Goal: Task Accomplishment & Management: Use online tool/utility

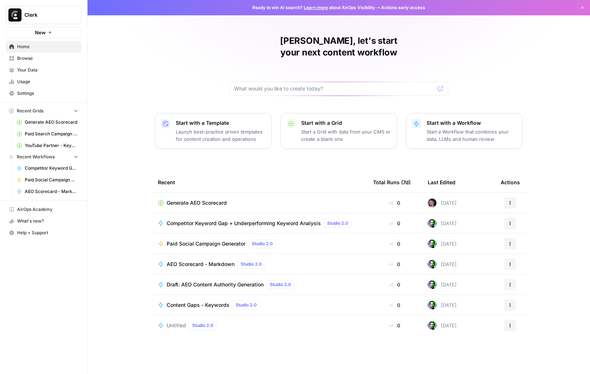
click at [37, 56] on span "Browse" at bounding box center [47, 58] width 61 height 7
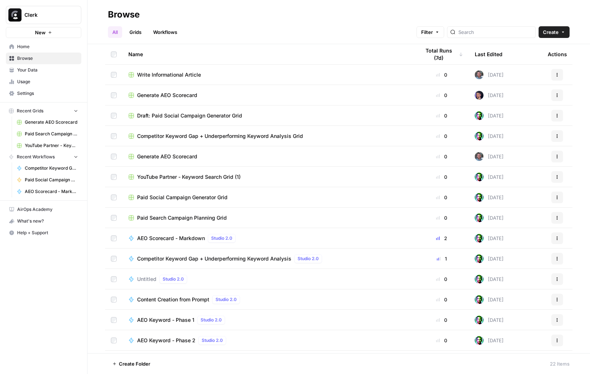
click at [37, 90] on link "Settings" at bounding box center [43, 94] width 75 height 12
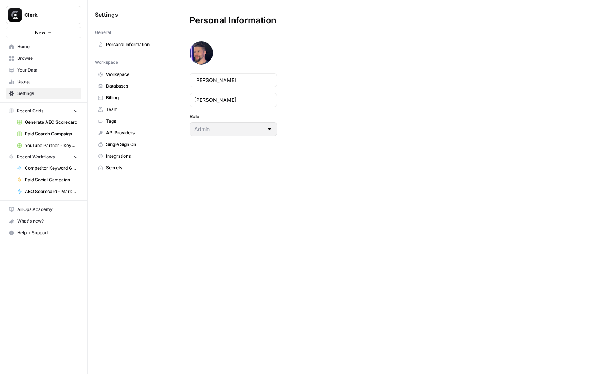
click at [123, 70] on link "Workspace" at bounding box center [131, 75] width 73 height 12
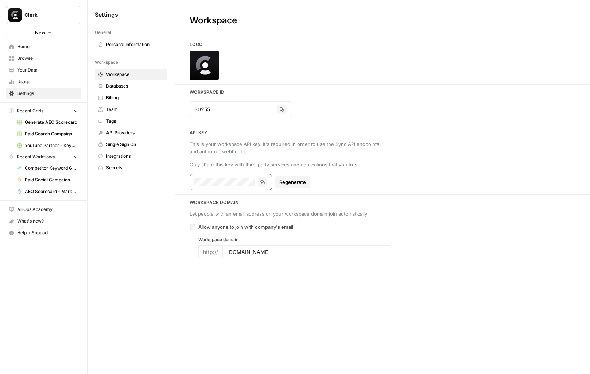
click at [262, 183] on icon "button" at bounding box center [263, 182] width 4 height 4
click at [261, 180] on icon "button" at bounding box center [263, 182] width 4 height 4
click at [292, 150] on div "This is your workspace API key. It's required in order to use the Sync API endp…" at bounding box center [286, 147] width 193 height 15
click at [277, 145] on div "This is your workspace API key. It's required in order to use the Sync API endp…" at bounding box center [286, 147] width 193 height 15
click at [292, 145] on div "This is your workspace API key. It's required in order to use the Sync API endp…" at bounding box center [286, 147] width 193 height 15
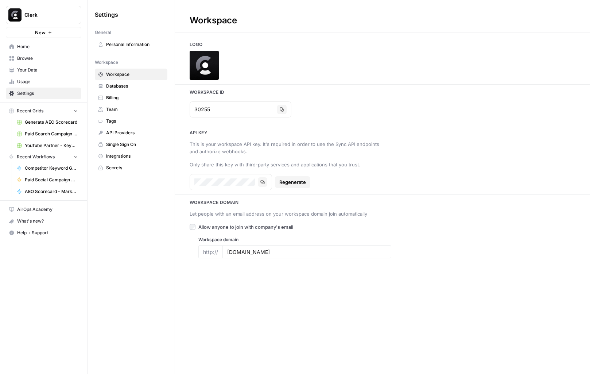
click at [353, 146] on div "This is your workspace API key. It's required in order to use the Sync API endp…" at bounding box center [286, 147] width 193 height 15
click at [333, 143] on div "This is your workspace API key. It's required in order to use the Sync API endp…" at bounding box center [286, 147] width 193 height 15
drag, startPoint x: 333, startPoint y: 143, endPoint x: 343, endPoint y: 143, distance: 10.9
click at [343, 143] on div "This is your workspace API key. It's required in order to use the Sync API endp…" at bounding box center [286, 147] width 193 height 15
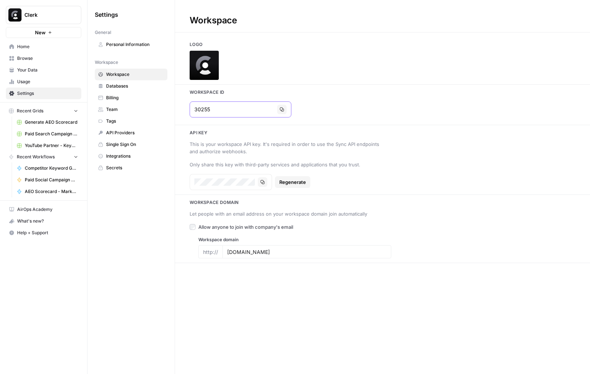
click at [280, 111] on icon "button" at bounding box center [282, 109] width 4 height 4
click at [40, 193] on span "AEO Scorecard - Markdown" at bounding box center [51, 191] width 53 height 7
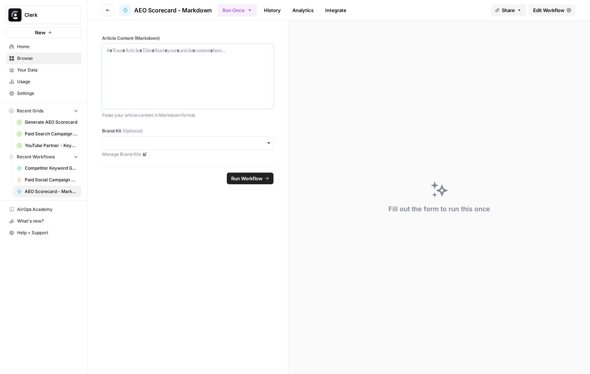
click at [205, 58] on div at bounding box center [188, 76] width 162 height 58
click at [575, 12] on header "Go back AEO Scorecard - Markdown Run Once History Analytics Integrate Share Edi…" at bounding box center [339, 10] width 502 height 20
click at [571, 11] on link "Edit Workflow" at bounding box center [552, 10] width 47 height 12
click at [150, 139] on input "Brand Kit (Optional)" at bounding box center [188, 142] width 162 height 7
click at [195, 140] on input "Brand Kit (Optional)" at bounding box center [188, 142] width 162 height 7
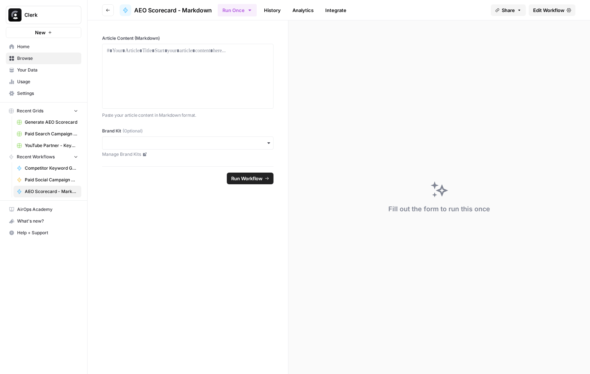
click at [198, 200] on form "Article Content (Markdown) Paste your article content in Markdown format. Brand…" at bounding box center [188, 196] width 201 height 353
click at [186, 71] on div "To enrich screen reader interactions, please activate Accessibility in Grammarl…" at bounding box center [188, 76] width 162 height 58
click at [274, 13] on link "History" at bounding box center [273, 10] width 26 height 12
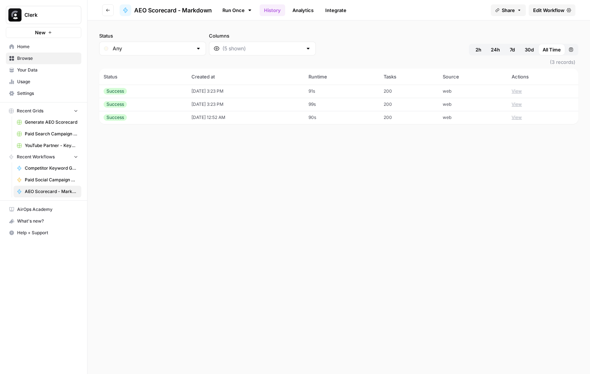
click at [308, 11] on link "Analytics" at bounding box center [303, 10] width 30 height 12
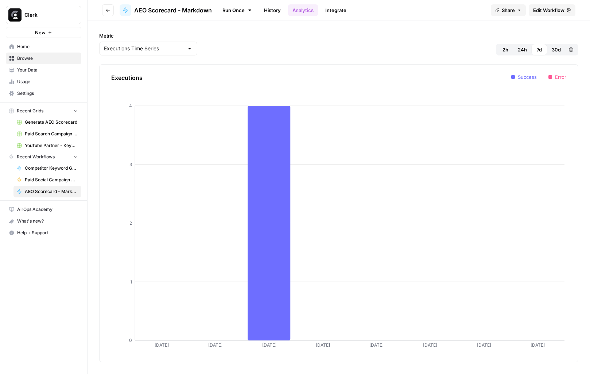
click at [335, 8] on link "Integrate" at bounding box center [336, 10] width 30 height 12
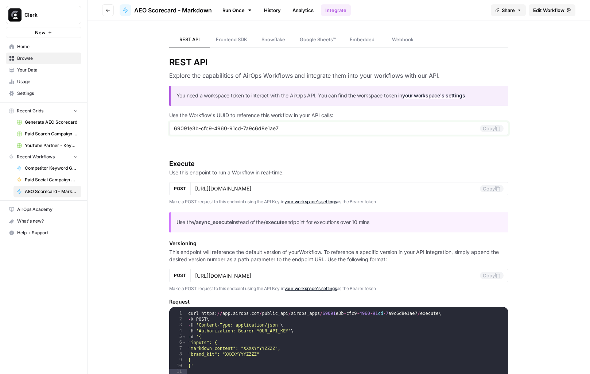
click at [495, 130] on icon at bounding box center [498, 128] width 6 height 6
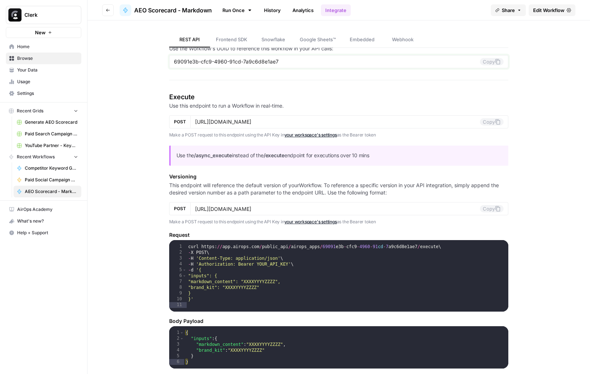
scroll to position [67, 0]
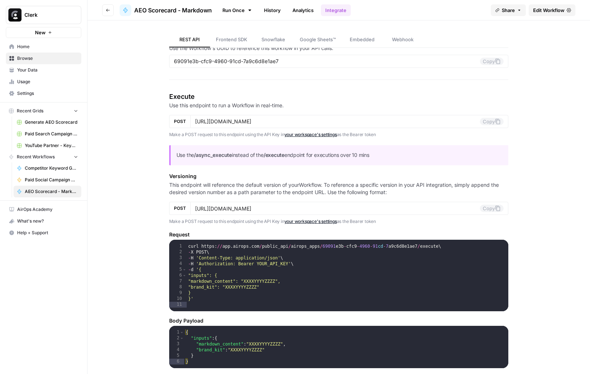
click at [248, 291] on div "curl https : // app . airops . com / public_api / airops_apps / 69091 e3b - cfc…" at bounding box center [348, 284] width 322 height 83
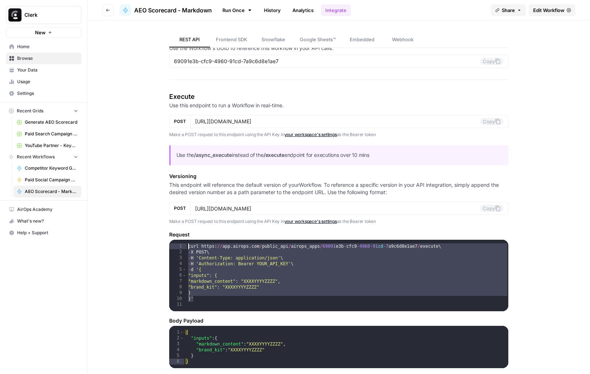
drag, startPoint x: 193, startPoint y: 299, endPoint x: 186, endPoint y: 248, distance: 51.8
click at [187, 248] on div "curl https : // app . airops . com / public_api / airops_apps / 69091 e3b - cfc…" at bounding box center [348, 284] width 322 height 83
click at [225, 261] on div "curl https : // app . airops . com / public_api / airops_apps / 69091 e3b - cfc…" at bounding box center [348, 284] width 322 height 83
type textarea "**********"
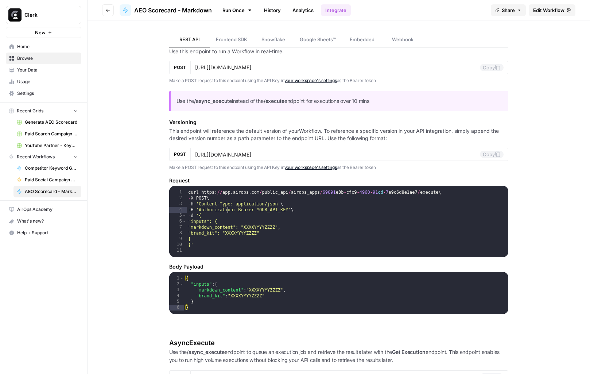
scroll to position [123, 0]
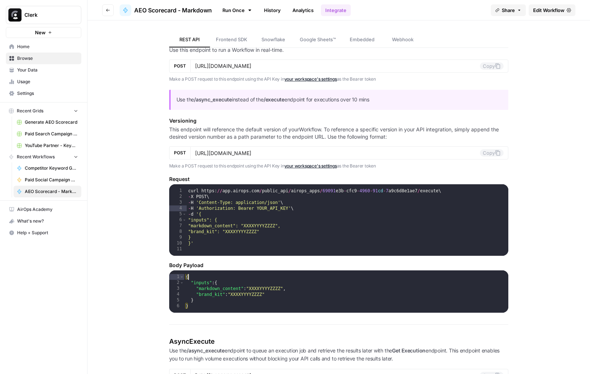
click at [492, 279] on div "{ "inputs" : { "markdown_content" : "XXXXYYYYZZZZ" , "brand_kit" : "XXXXYYYYZZZ…" at bounding box center [346, 301] width 324 height 54
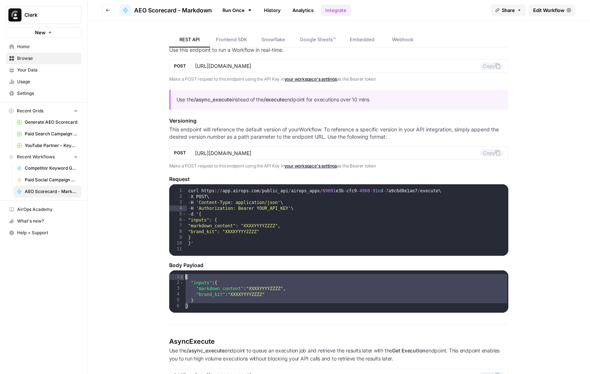
drag, startPoint x: 197, startPoint y: 303, endPoint x: 178, endPoint y: 273, distance: 35.1
click at [178, 273] on div "* 1 2 3 4 5 6 { "inputs" : { "markdown_content" : "XXXXYYYYZZZZ" , "brand_kit" …" at bounding box center [338, 291] width 339 height 42
type textarea "**********"
type textarea "*****"
drag, startPoint x: 322, startPoint y: 215, endPoint x: 333, endPoint y: 212, distance: 11.9
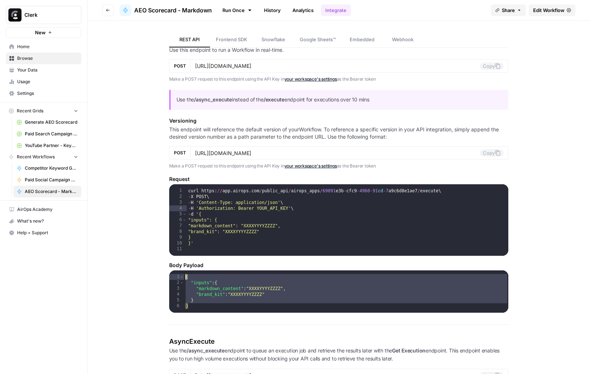
click at [321, 215] on div "curl https : // app . airops . com / public_api / airops_apps / 69091 e3b - cfc…" at bounding box center [348, 229] width 322 height 83
click at [482, 152] on button "Copy" at bounding box center [492, 152] width 24 height 7
click at [48, 94] on span "Settings" at bounding box center [47, 93] width 61 height 7
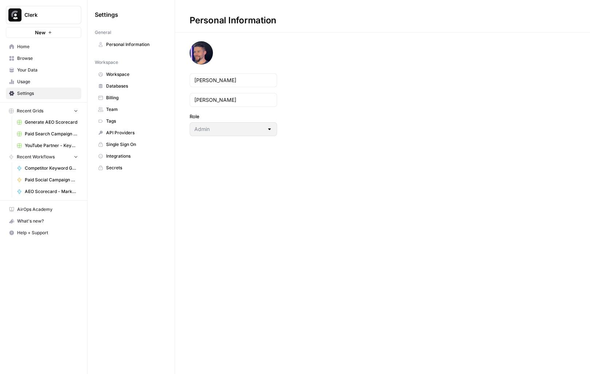
click at [128, 47] on span "Personal Information" at bounding box center [135, 44] width 58 height 7
click at [127, 72] on span "Workspace" at bounding box center [135, 74] width 58 height 7
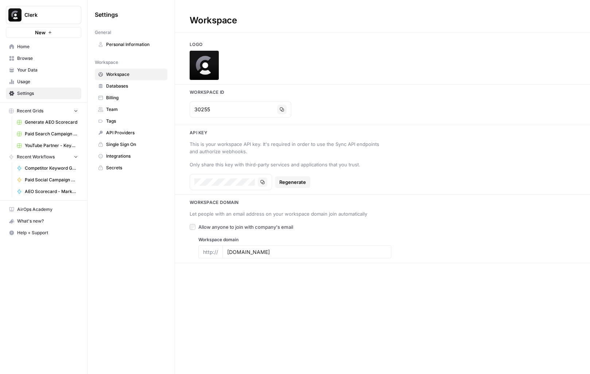
click at [126, 87] on span "Databases" at bounding box center [135, 86] width 58 height 7
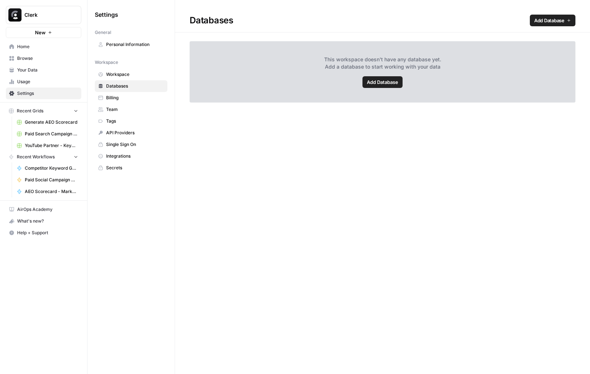
click at [129, 98] on span "Billing" at bounding box center [135, 97] width 58 height 7
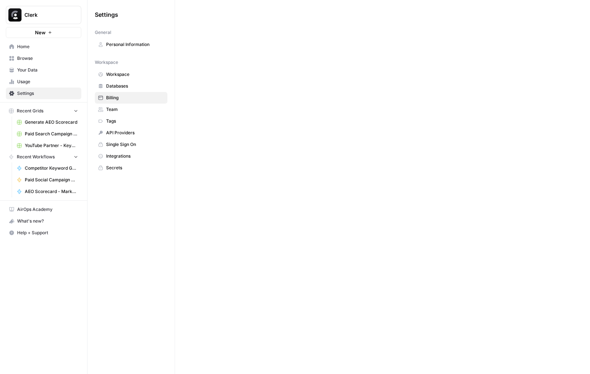
click at [130, 109] on span "Team" at bounding box center [135, 109] width 58 height 7
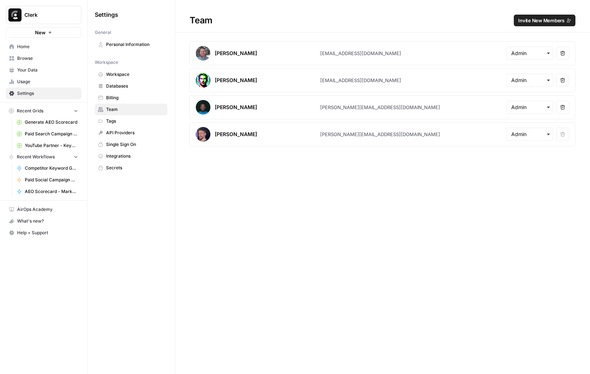
click at [132, 121] on span "Tags" at bounding box center [135, 121] width 58 height 7
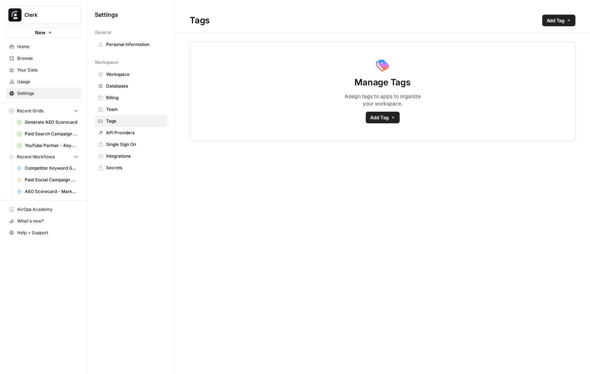
click at [132, 129] on span "API Providers" at bounding box center [135, 132] width 58 height 7
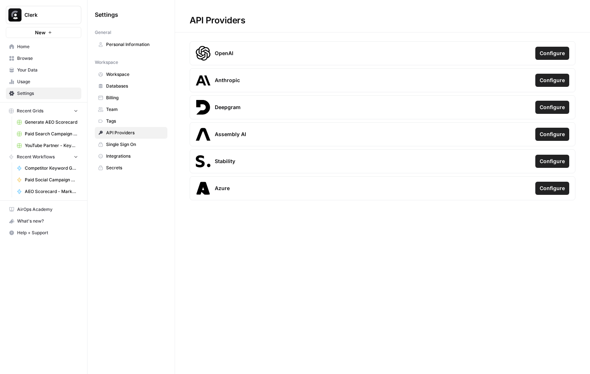
click at [134, 142] on span "Single Sign On" at bounding box center [135, 144] width 58 height 7
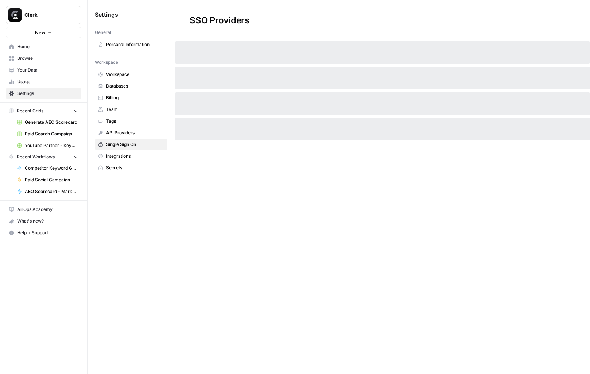
click at [129, 155] on span "Integrations" at bounding box center [135, 156] width 58 height 7
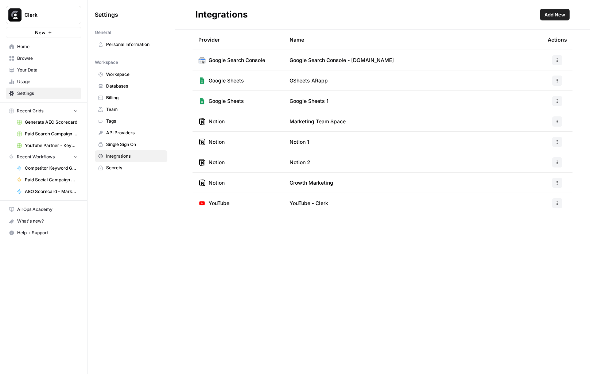
click at [126, 169] on span "Secrets" at bounding box center [135, 167] width 58 height 7
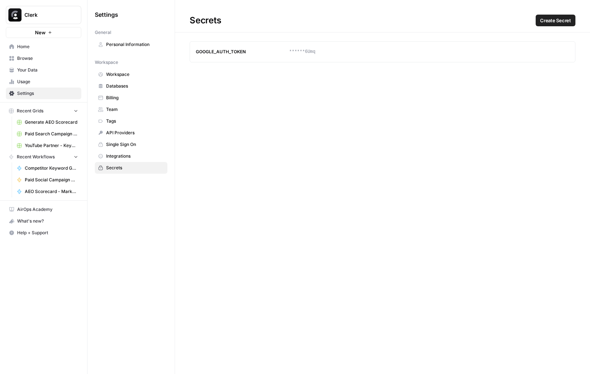
click at [47, 81] on span "Usage" at bounding box center [47, 81] width 61 height 7
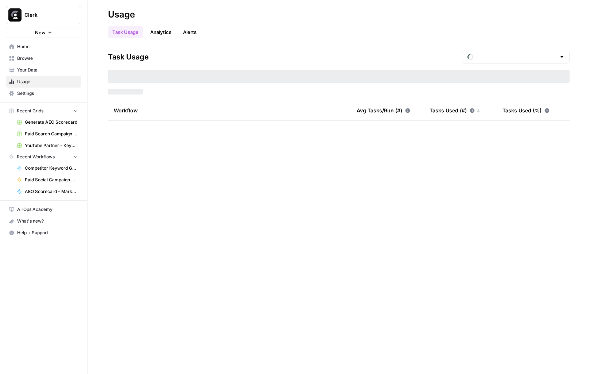
type input "August Tasks"
click at [40, 56] on span "Browse" at bounding box center [47, 58] width 61 height 7
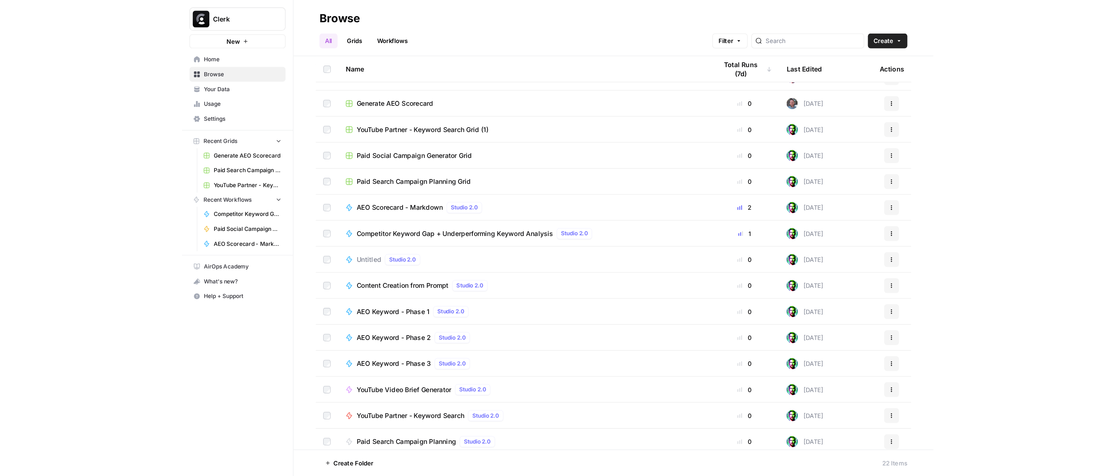
scroll to position [161, 0]
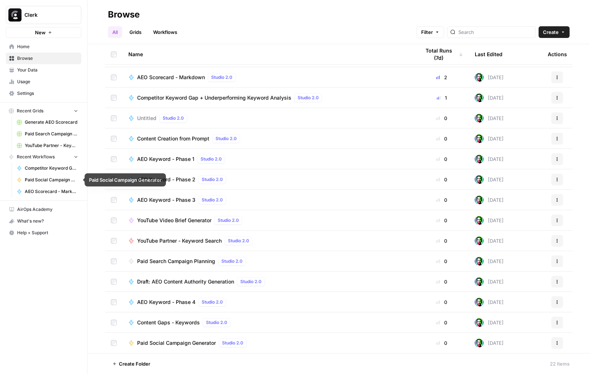
click at [47, 186] on link "AEO Scorecard - Markdown" at bounding box center [47, 192] width 68 height 12
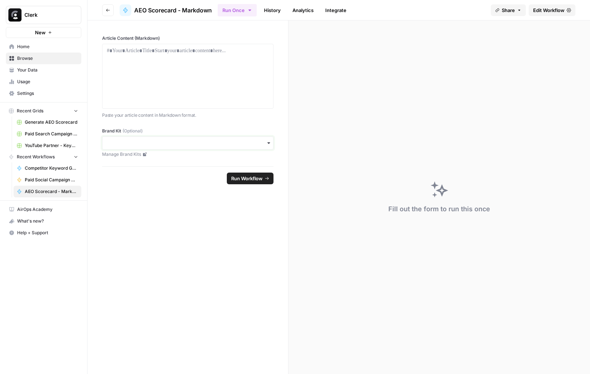
click at [195, 141] on input "Brand Kit (Optional)" at bounding box center [188, 142] width 162 height 7
click at [188, 157] on div "Clerk" at bounding box center [187, 163] width 171 height 14
click at [156, 76] on div at bounding box center [188, 76] width 162 height 58
click at [128, 151] on link "Manage Brand Kits" at bounding box center [187, 154] width 171 height 7
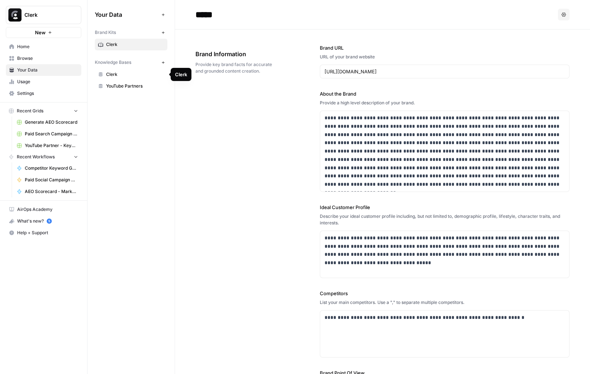
click at [122, 47] on span "Clerk" at bounding box center [135, 44] width 58 height 7
click at [558, 13] on button "Options" at bounding box center [564, 15] width 12 height 12
click at [541, 14] on h2 "*****" at bounding box center [374, 15] width 359 height 12
click at [106, 28] on div "Brand Kits New" at bounding box center [131, 32] width 73 height 12
click at [109, 41] on span "Clerk" at bounding box center [135, 44] width 58 height 7
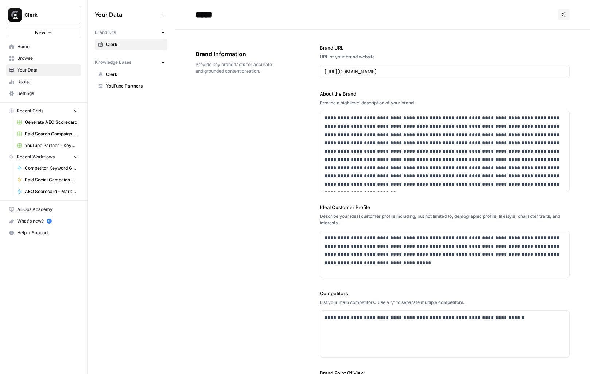
click at [58, 19] on button "Clerk" at bounding box center [43, 15] width 75 height 18
click at [63, 18] on span "Clerk" at bounding box center [46, 14] width 44 height 7
click at [37, 67] on span "Your Data" at bounding box center [47, 70] width 61 height 7
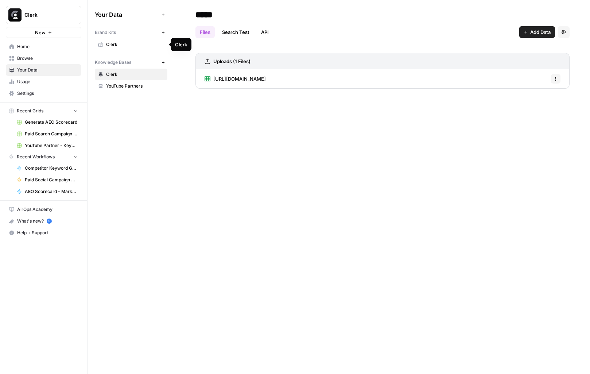
click at [125, 40] on link "Clerk" at bounding box center [131, 45] width 73 height 12
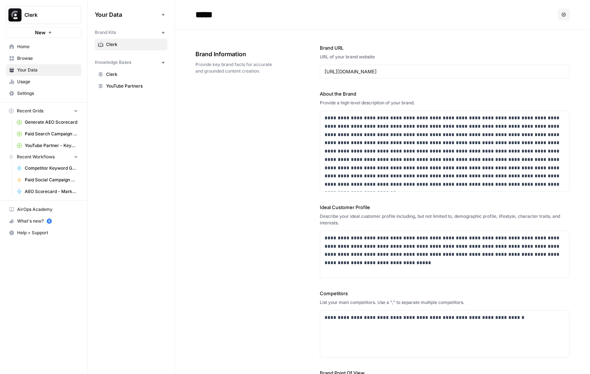
click at [51, 186] on link "AEO Scorecard - Markdown" at bounding box center [47, 192] width 68 height 12
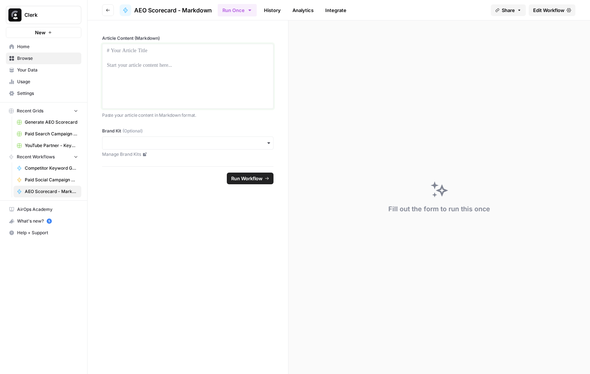
click at [178, 90] on div at bounding box center [188, 76] width 162 height 58
click at [193, 196] on form "Article Content (Markdown) Paste your article content in Markdown format. Brand…" at bounding box center [188, 196] width 201 height 353
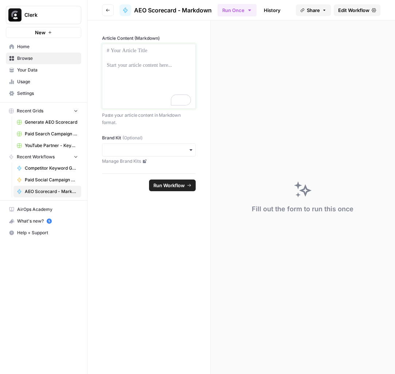
click at [140, 95] on div "To enrich screen reader interactions, please activate Accessibility in Grammarl…" at bounding box center [149, 76] width 84 height 58
click at [143, 158] on link "Manage Brand Kits" at bounding box center [149, 161] width 94 height 7
click at [191, 147] on div "button" at bounding box center [149, 149] width 94 height 13
click at [162, 158] on div "Clerk" at bounding box center [148, 163] width 93 height 14
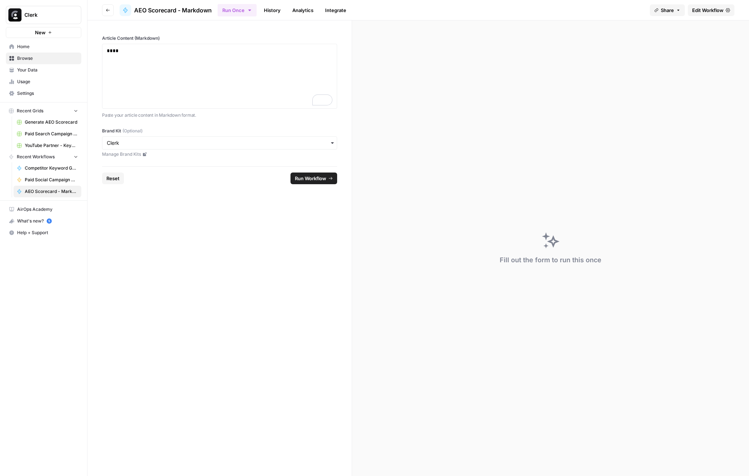
click at [296, 178] on span "Run Workflow" at bounding box center [310, 178] width 31 height 7
